Goal: Use online tool/utility: Utilize a website feature to perform a specific function

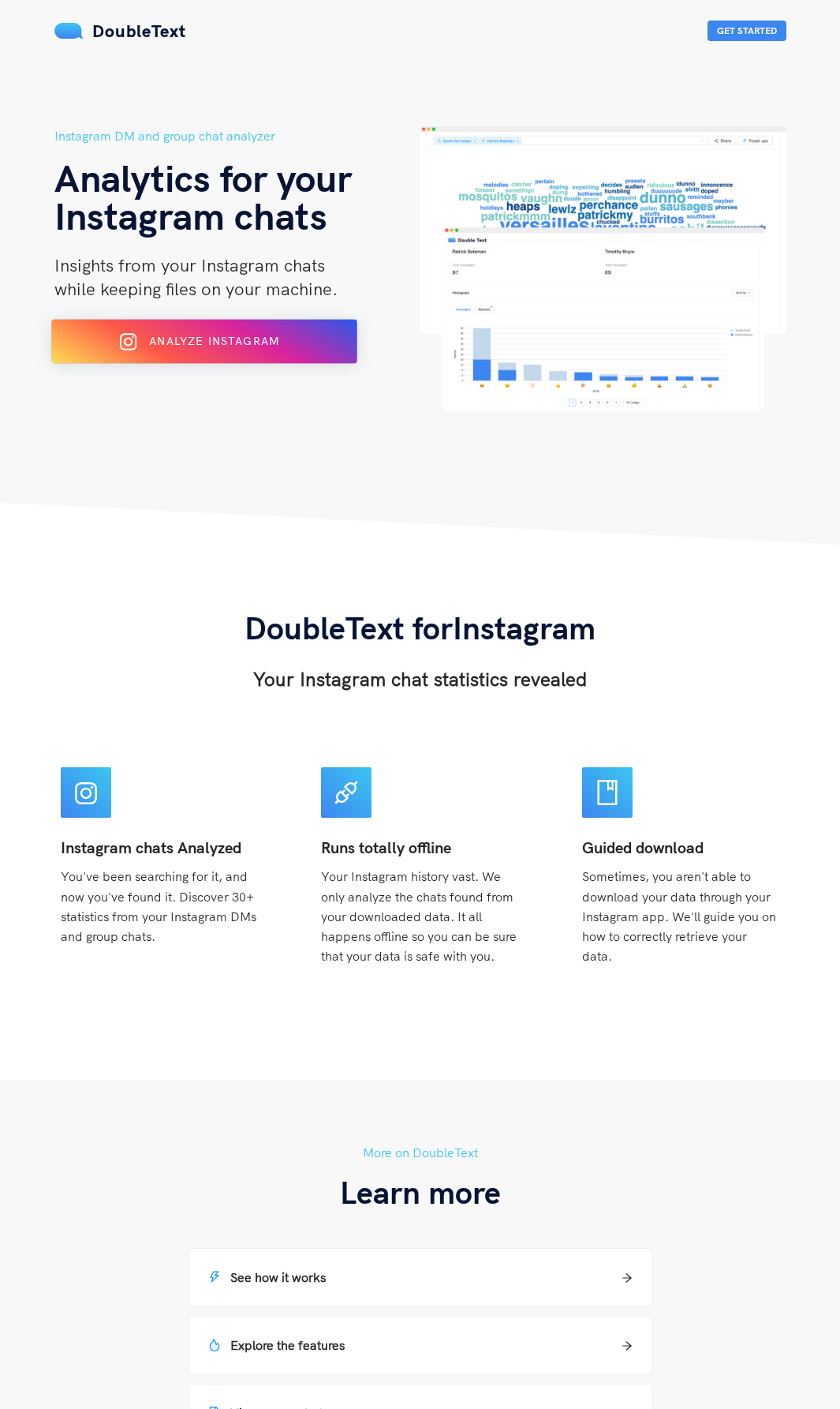
click at [238, 330] on div "Analyze Instagram" at bounding box center [203, 341] width 249 height 25
click at [243, 331] on div "Analyze Instagram" at bounding box center [203, 341] width 249 height 25
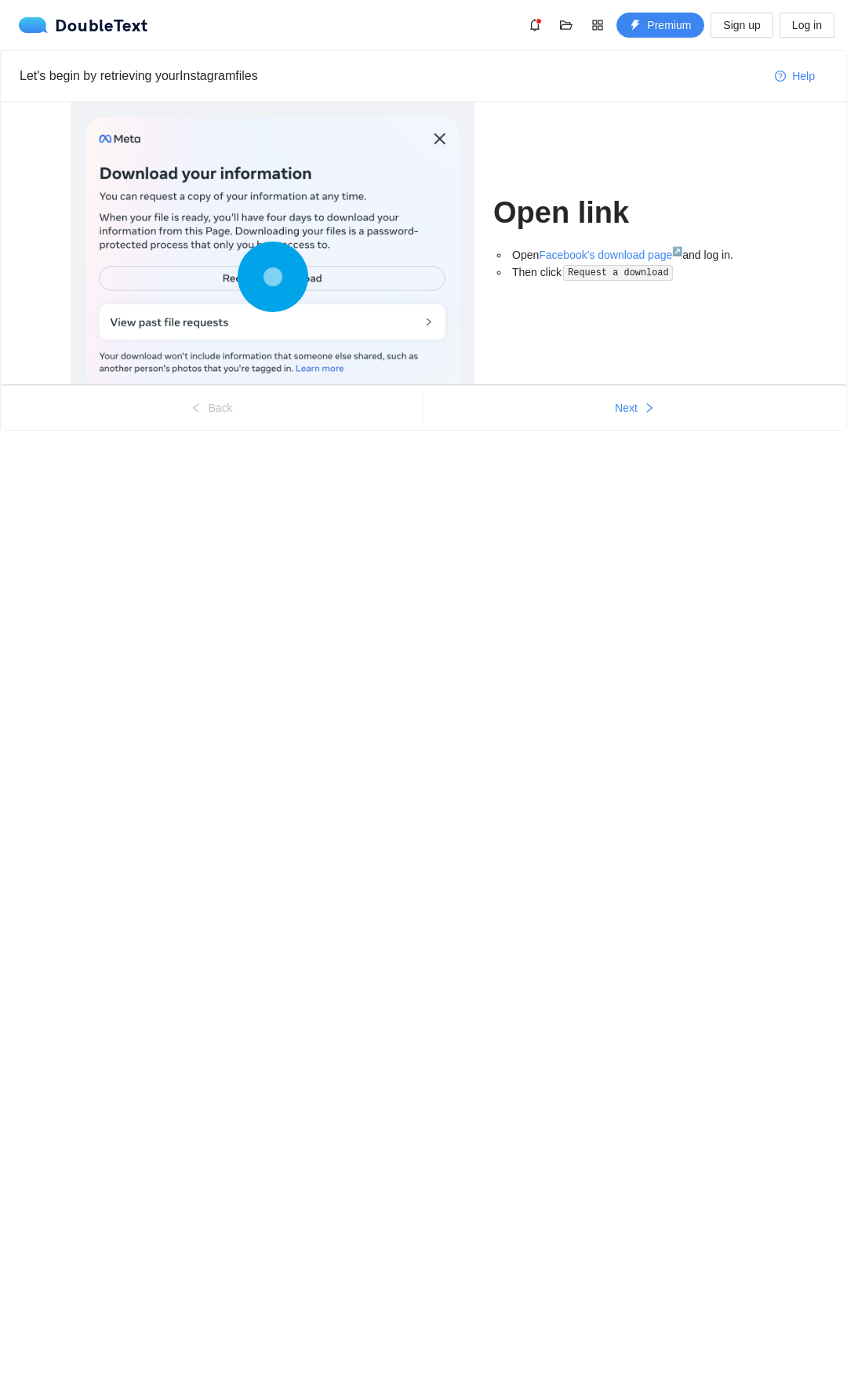
drag, startPoint x: 0, startPoint y: 0, endPoint x: 241, endPoint y: 323, distance: 403.0
click at [582, 401] on button "Next" at bounding box center [634, 407] width 423 height 25
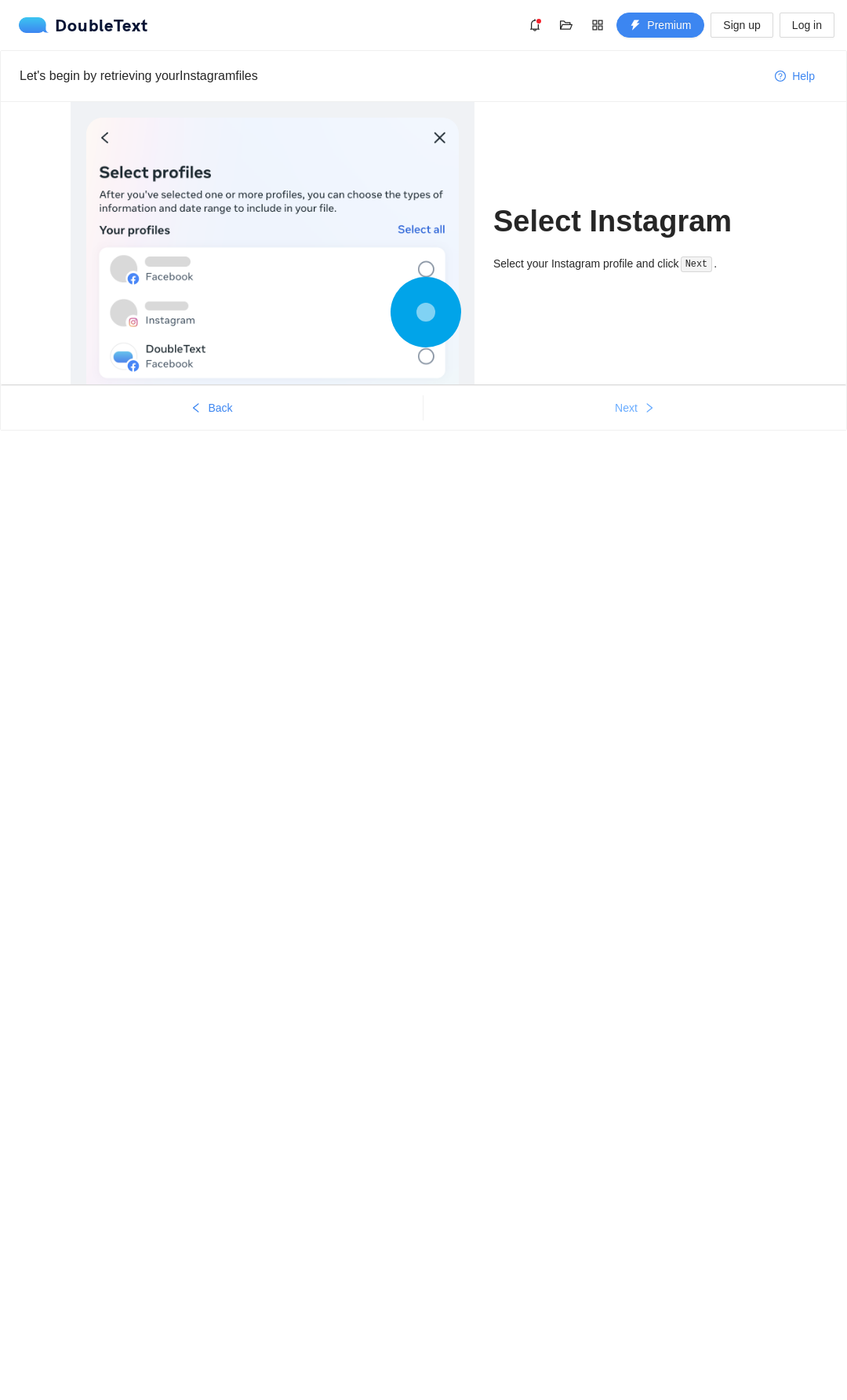
click at [582, 401] on button "Next" at bounding box center [634, 407] width 423 height 25
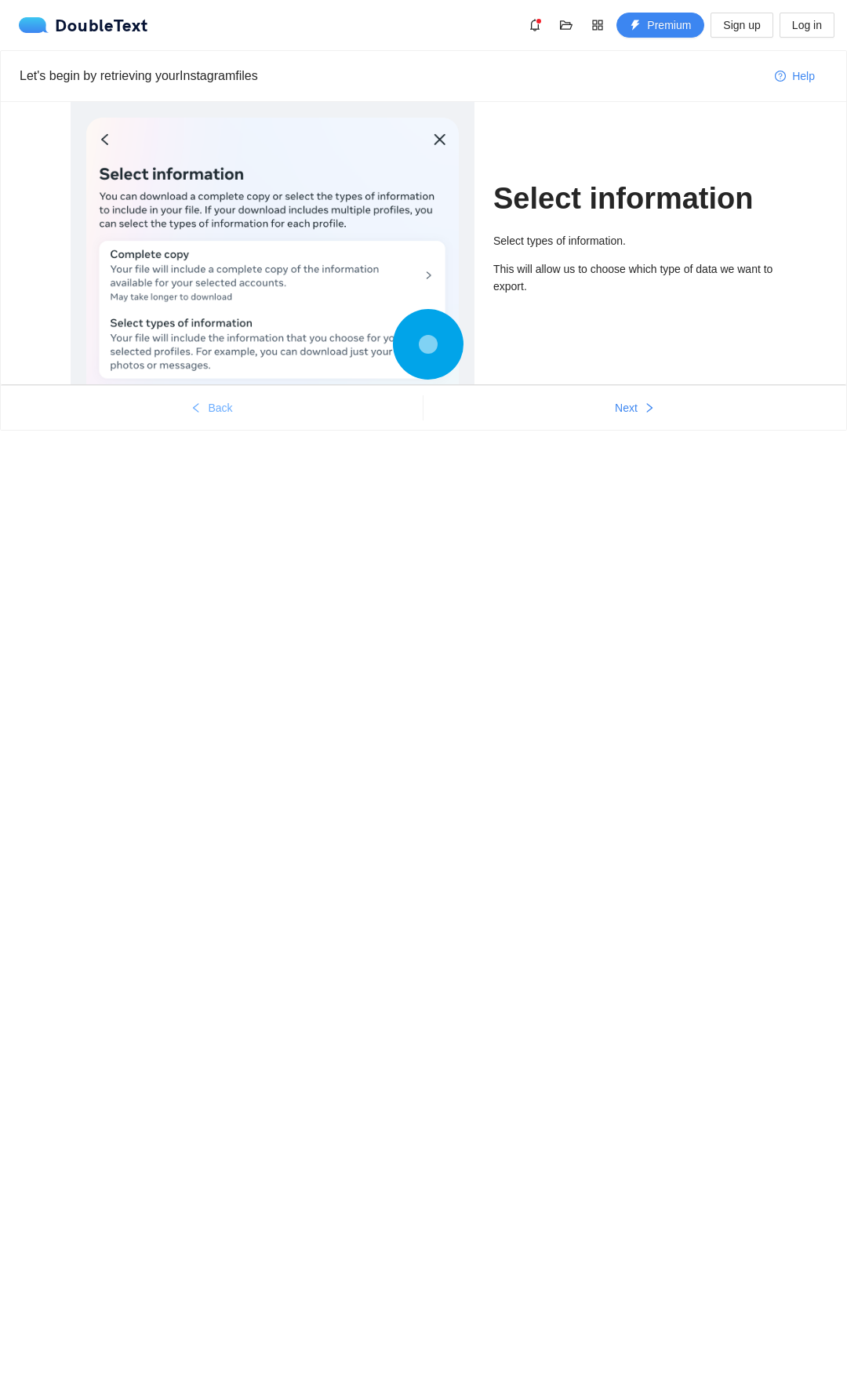
click at [244, 414] on button "Back" at bounding box center [212, 407] width 422 height 25
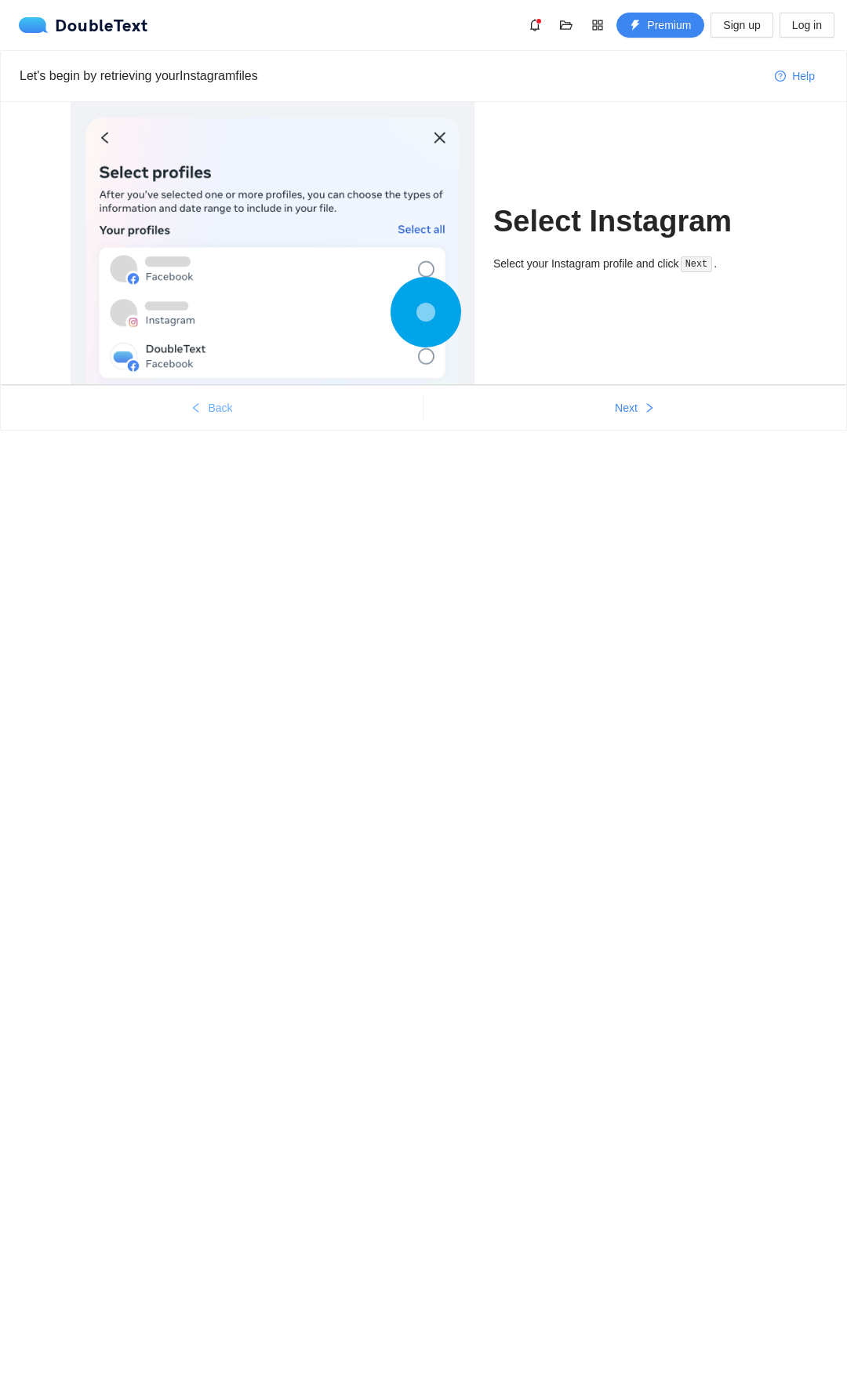
click at [244, 414] on button "Back" at bounding box center [212, 407] width 422 height 25
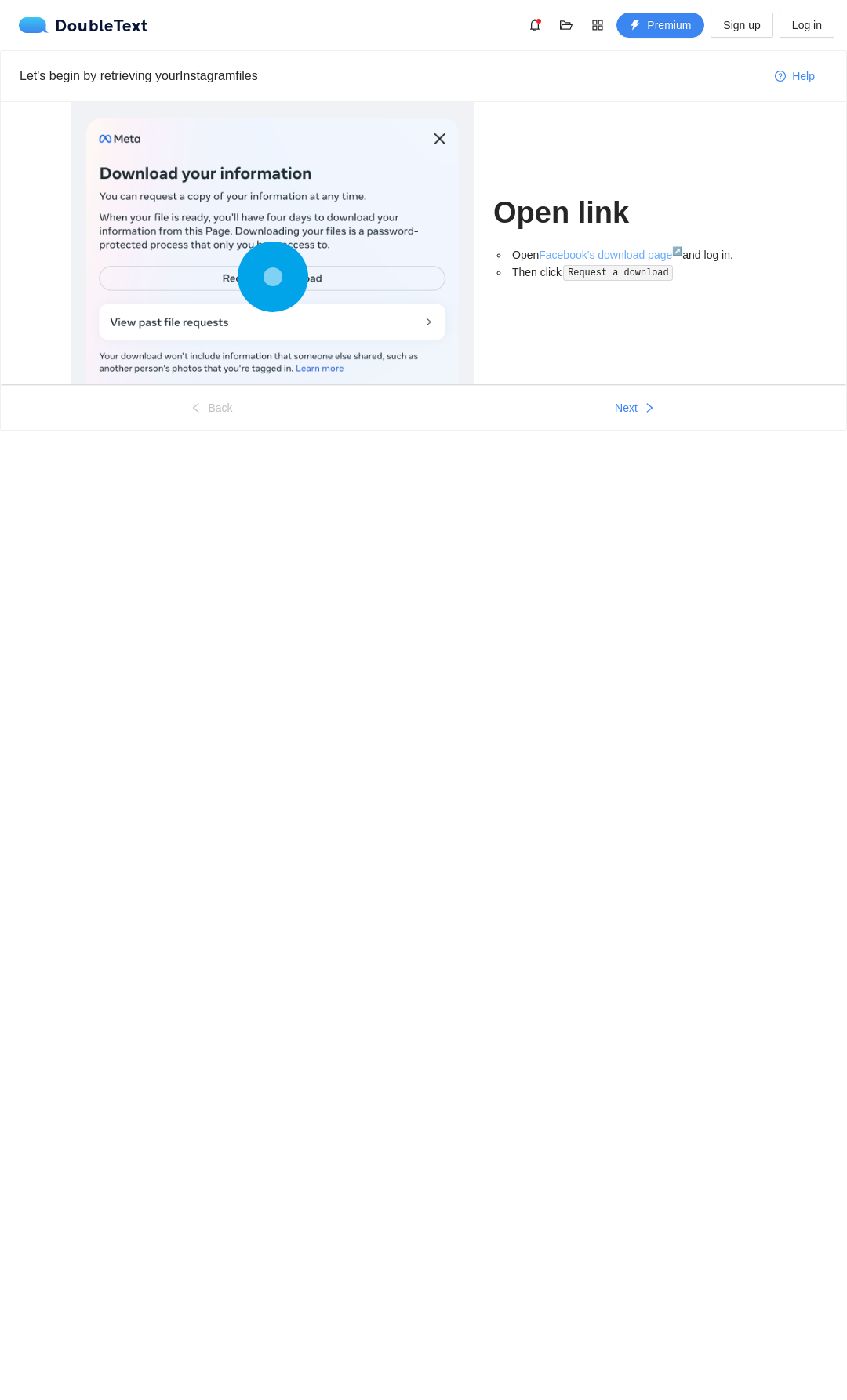
click at [583, 255] on link "Facebook's download page ↗" at bounding box center [611, 255] width 144 height 13
click at [627, 405] on span "Next" at bounding box center [626, 407] width 23 height 18
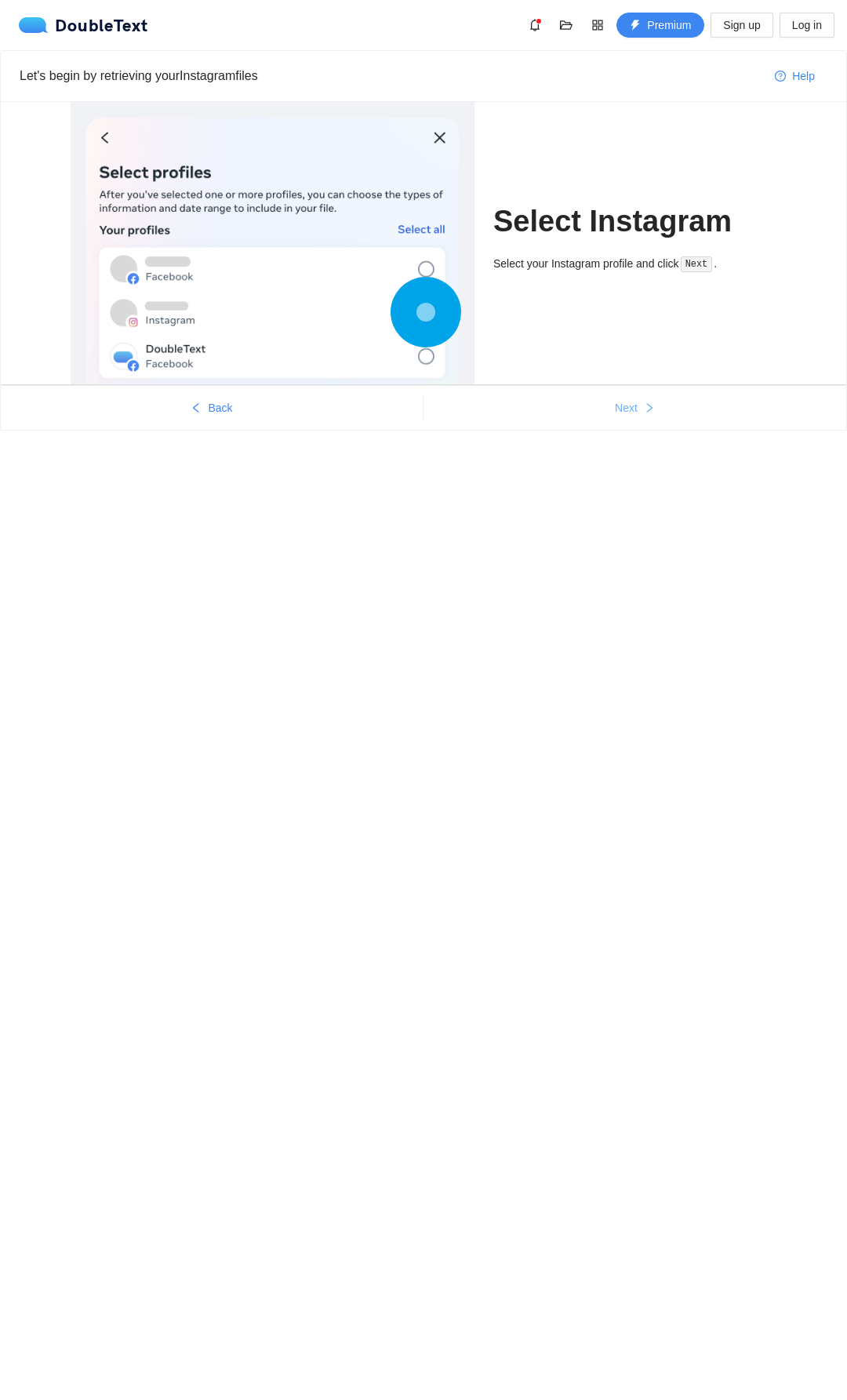
click at [627, 405] on span "Next" at bounding box center [626, 407] width 23 height 18
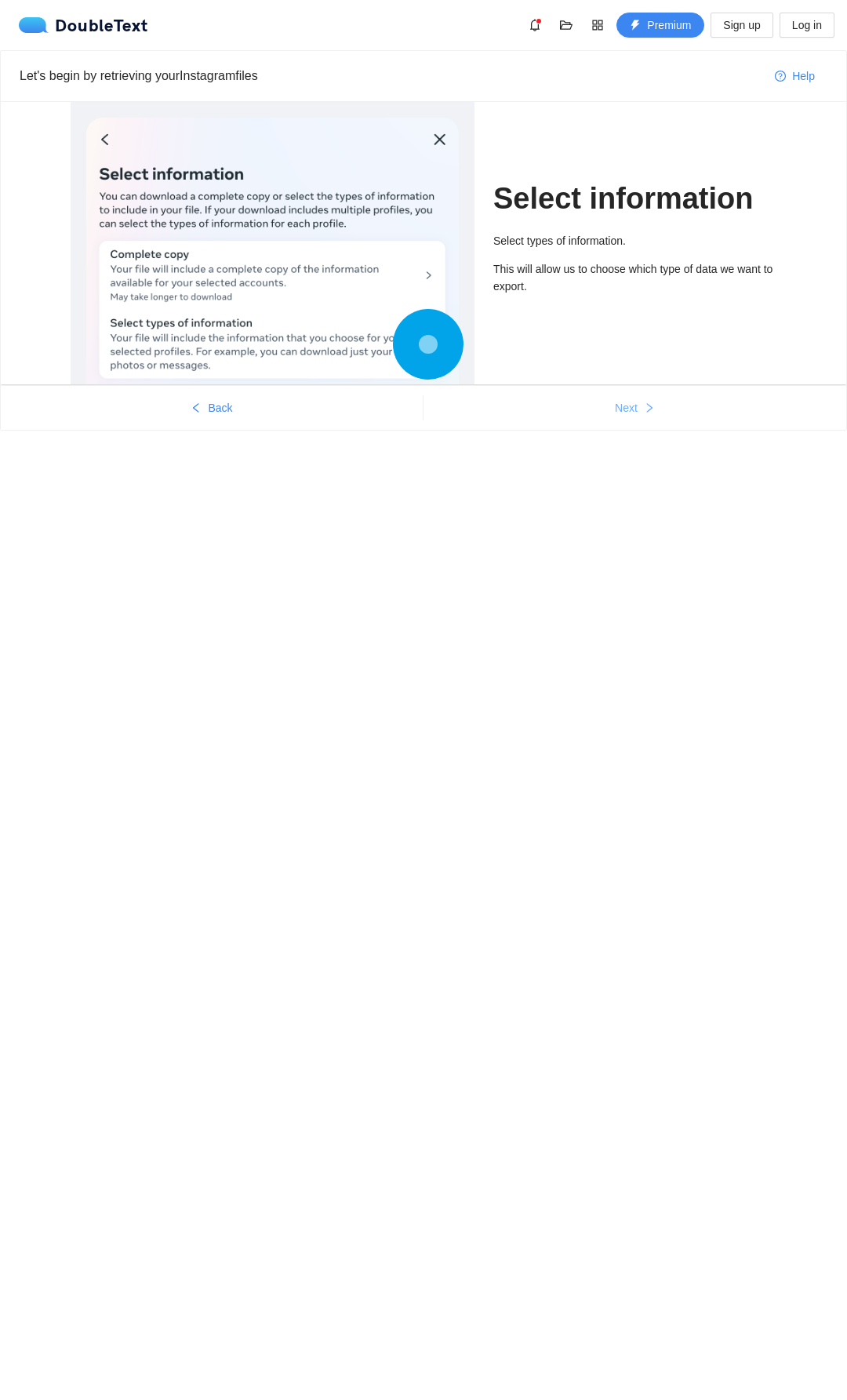
click at [627, 405] on span "Next" at bounding box center [626, 407] width 23 height 18
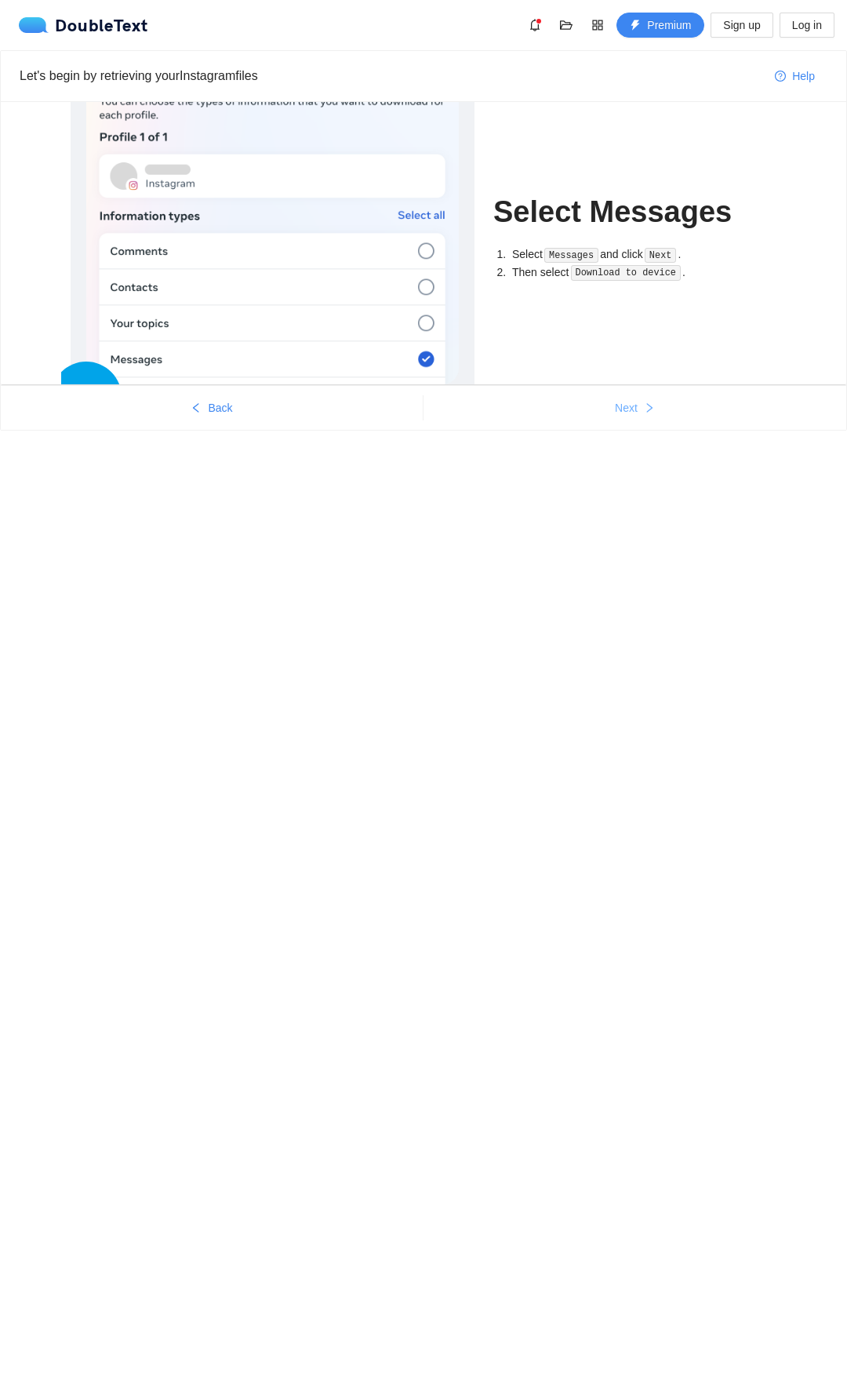
click at [627, 405] on span "Next" at bounding box center [626, 407] width 23 height 18
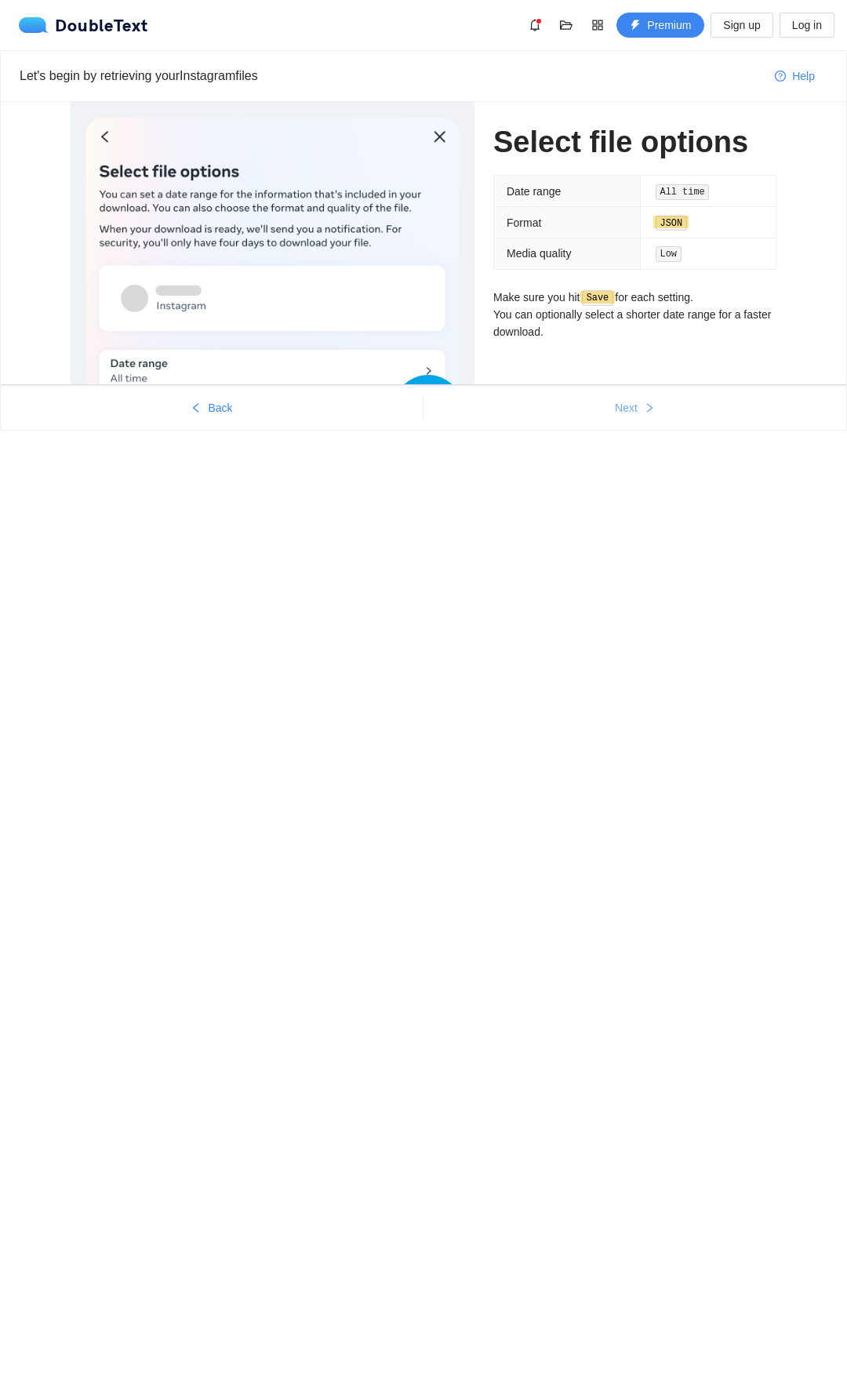
click at [627, 405] on span "Next" at bounding box center [626, 407] width 23 height 18
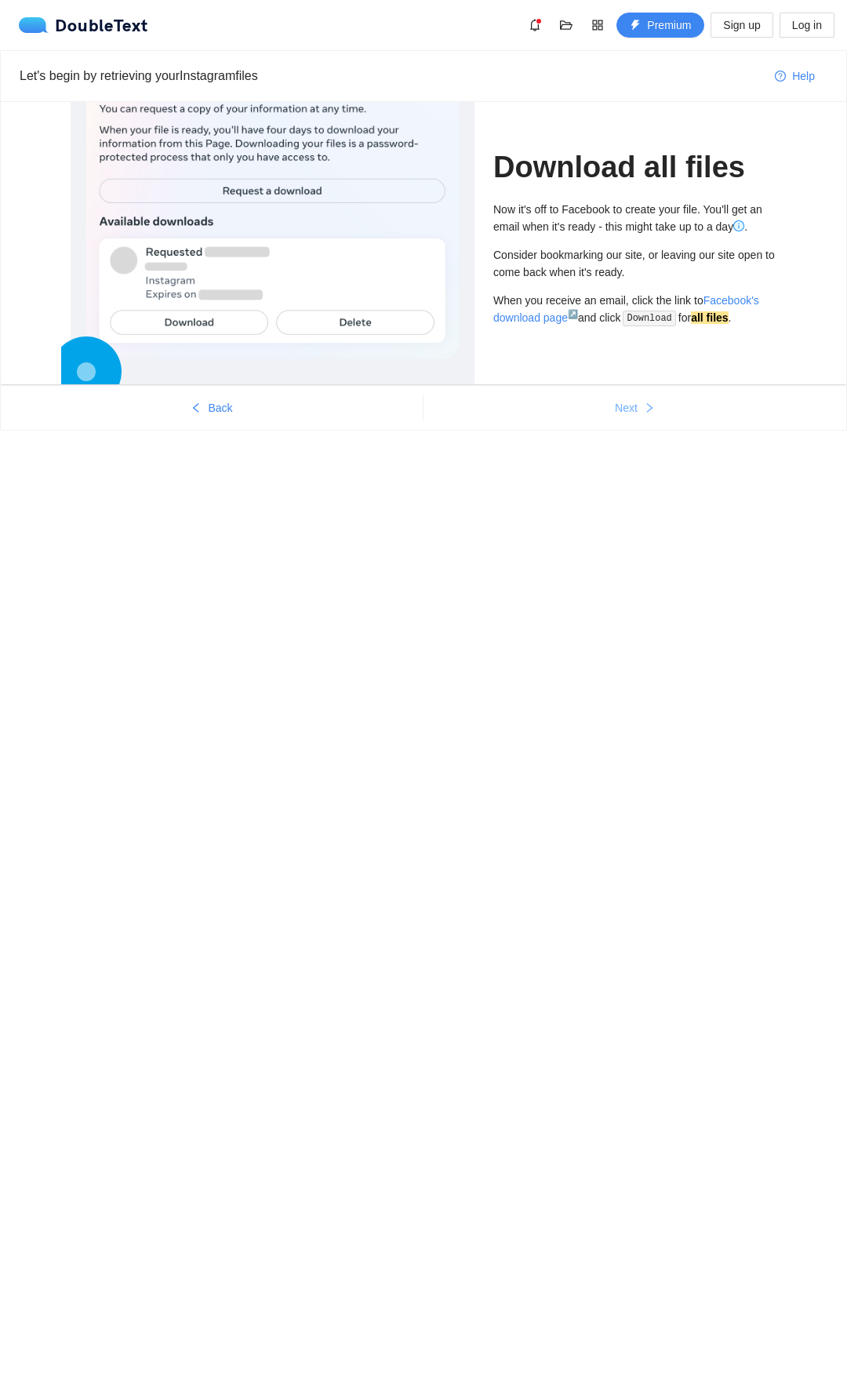
click at [627, 405] on span "Next" at bounding box center [626, 407] width 23 height 18
